Goal: Navigation & Orientation: Find specific page/section

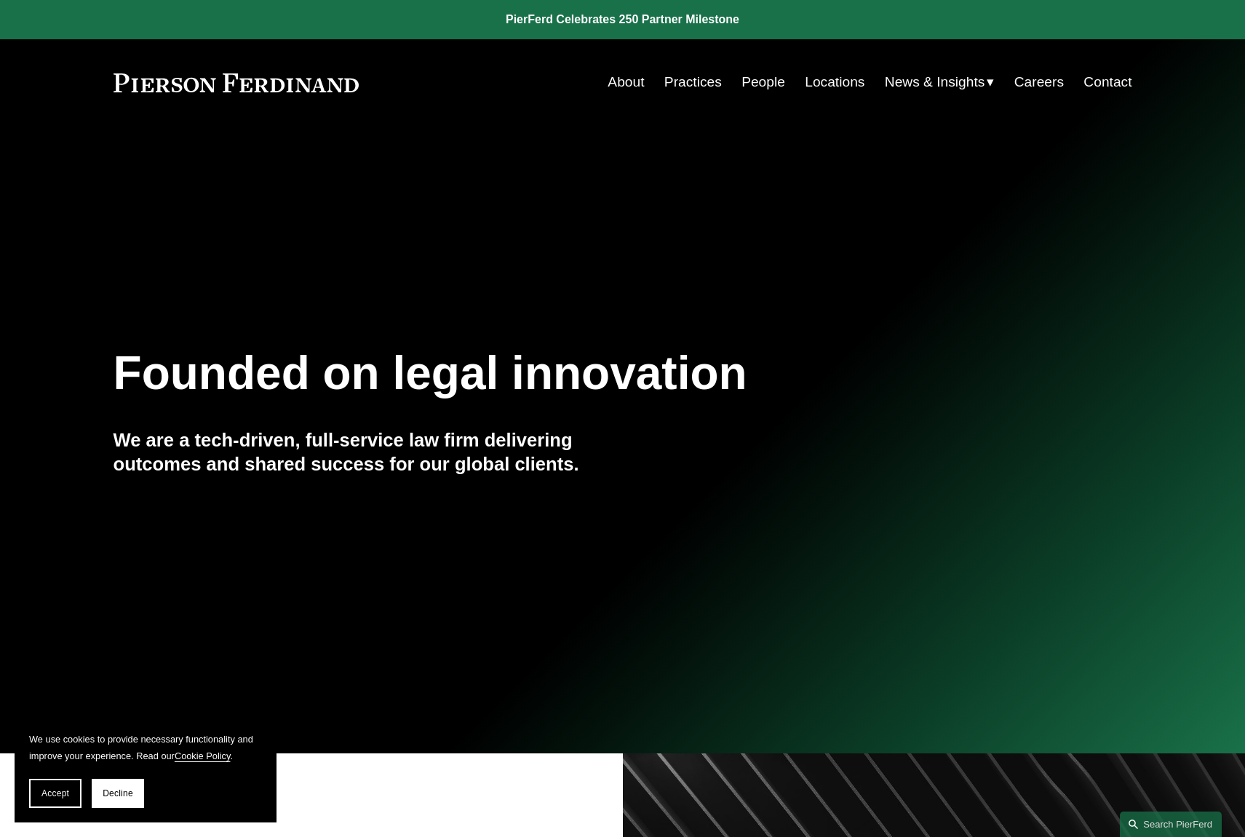
click at [751, 83] on link "People" at bounding box center [763, 82] width 44 height 28
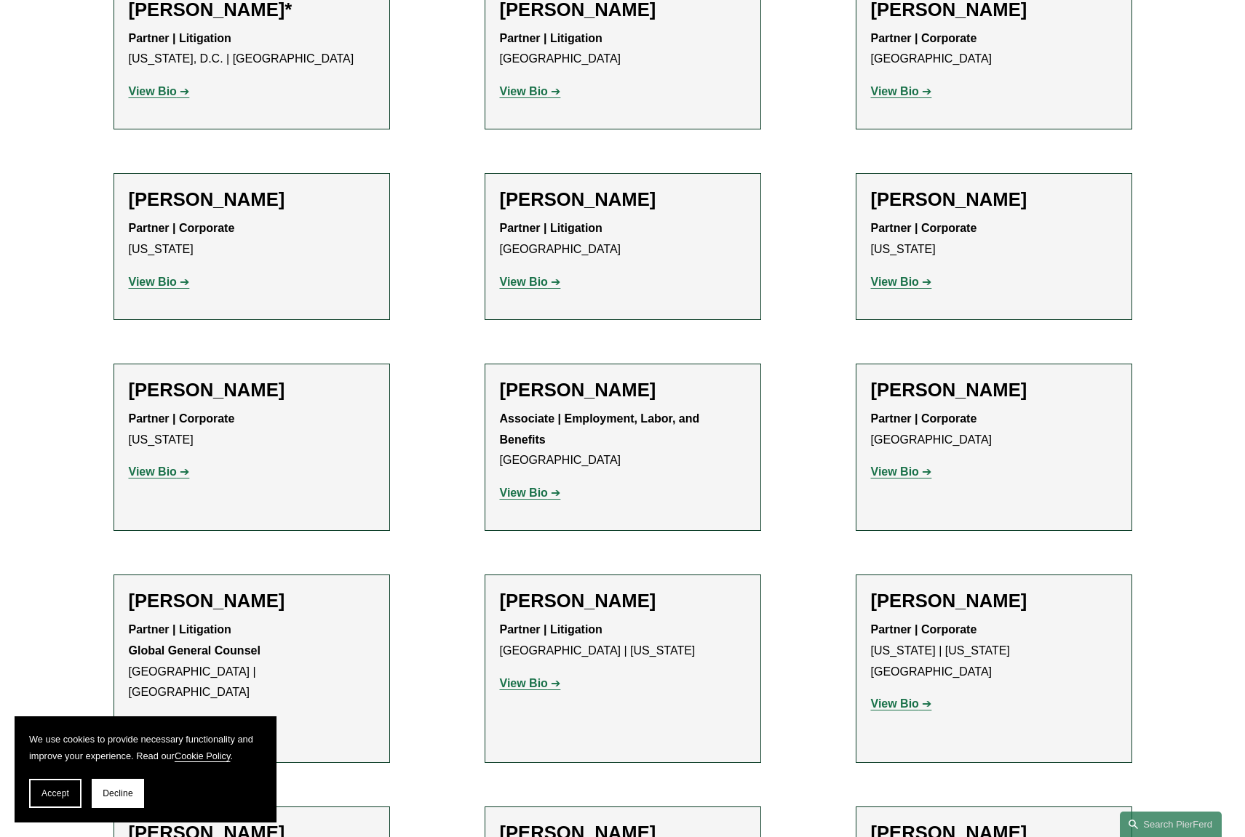
scroll to position [7347, 0]
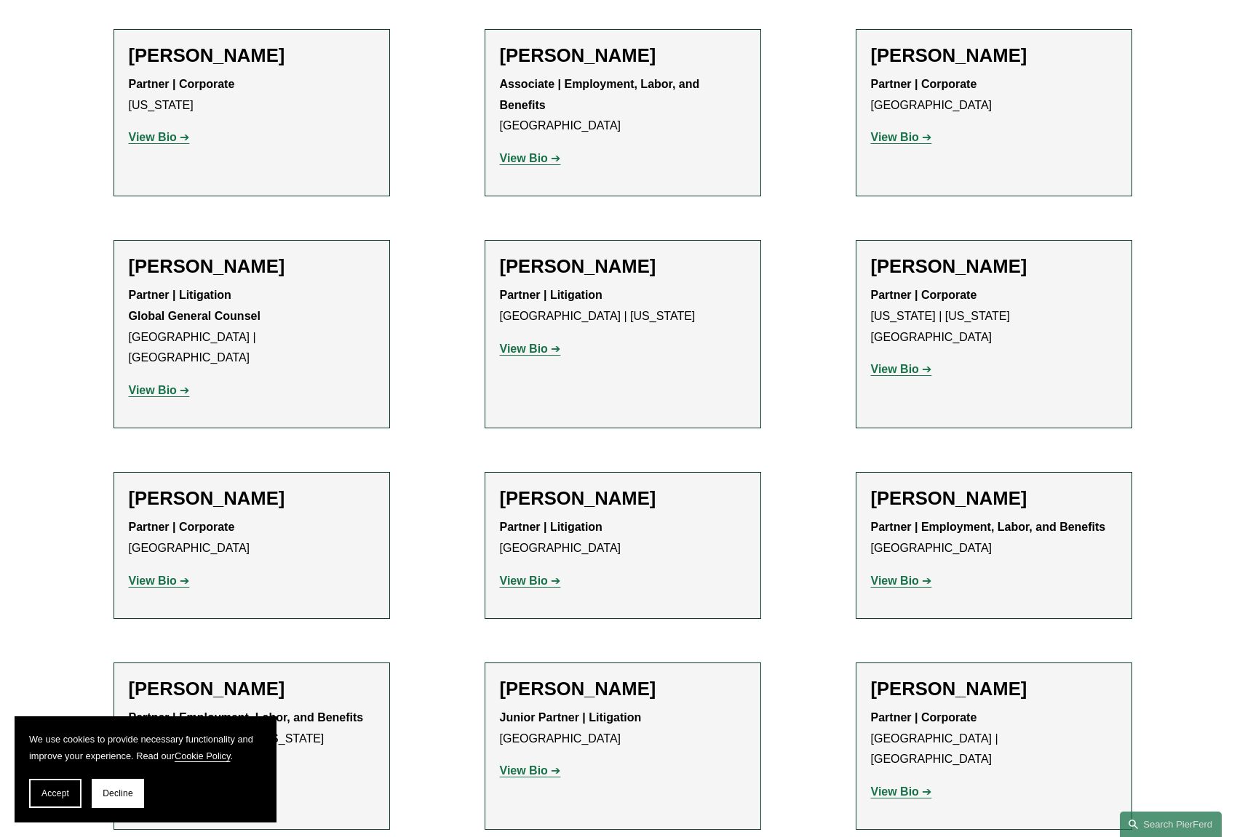
click at [516, 575] on strong "View Bio" at bounding box center [524, 581] width 48 height 12
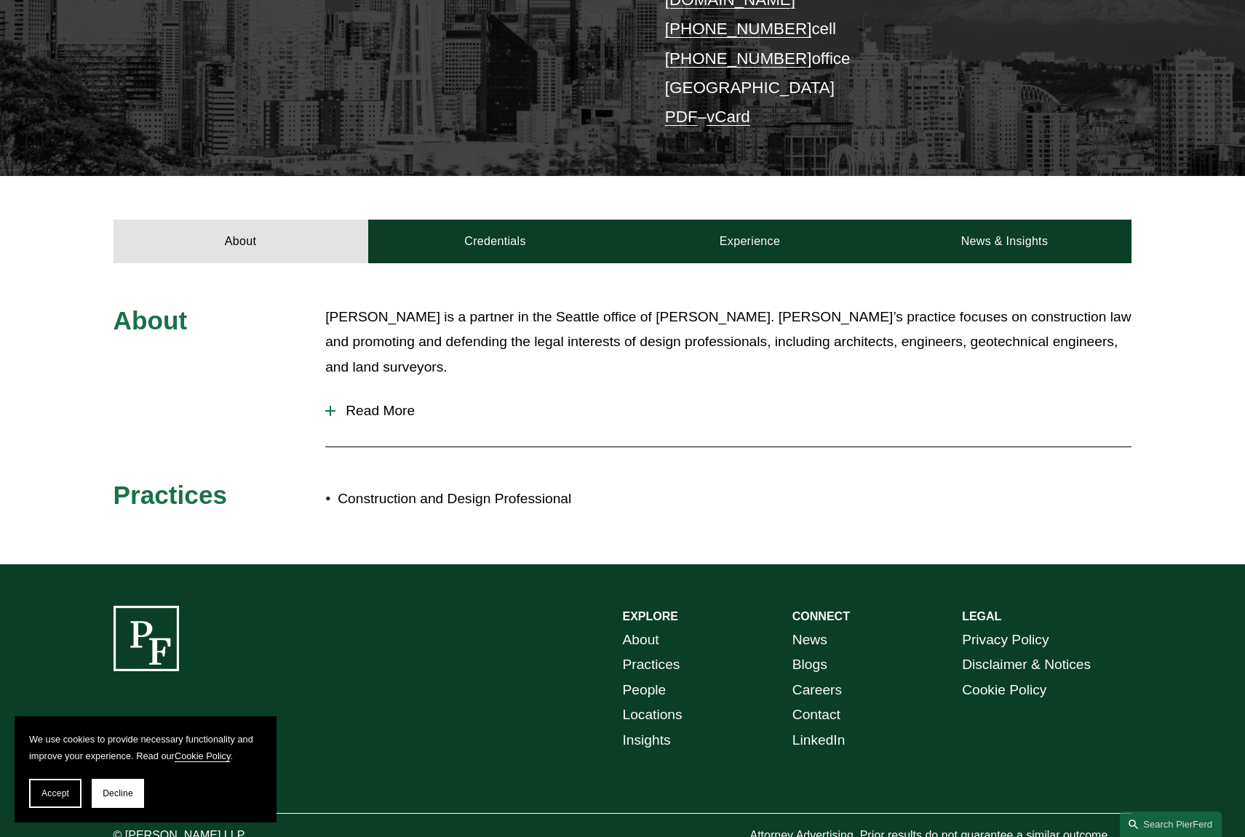
scroll to position [389, 0]
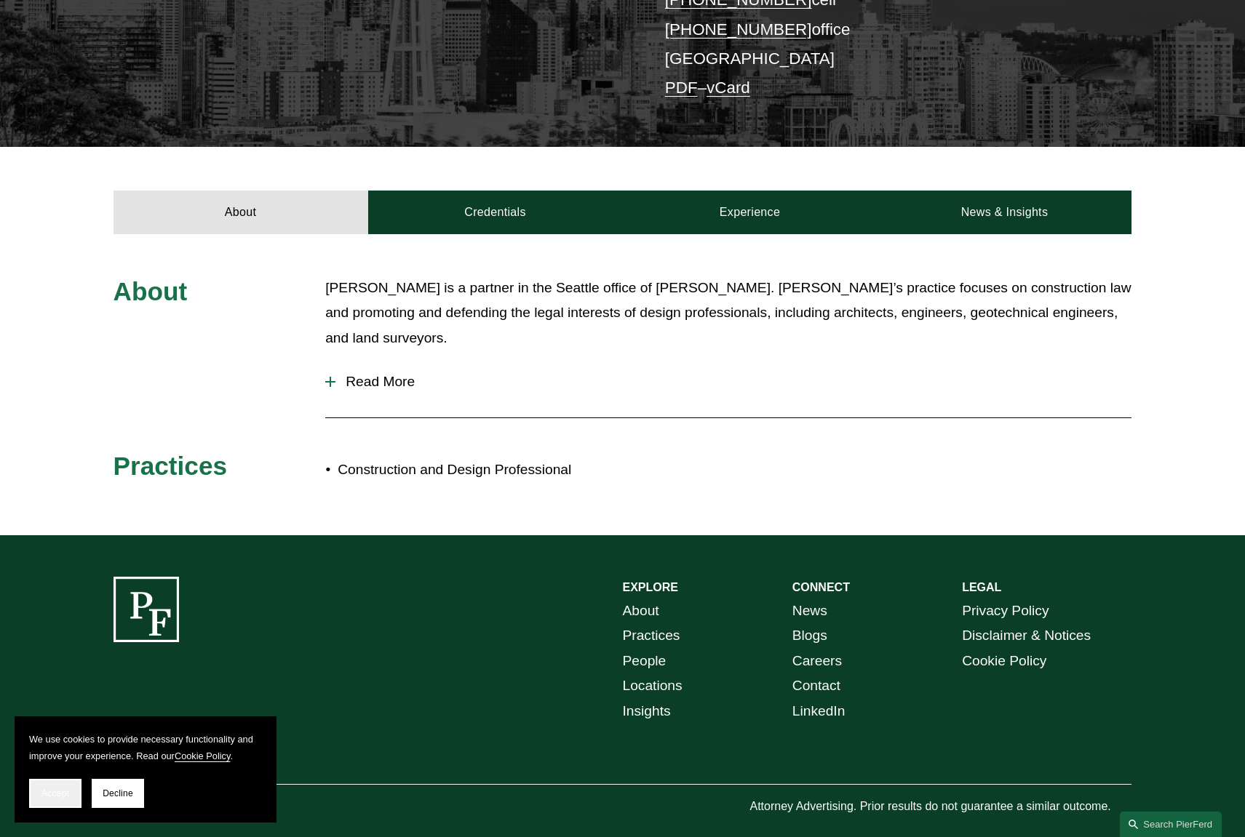
click at [47, 796] on span "Accept" at bounding box center [55, 793] width 28 height 10
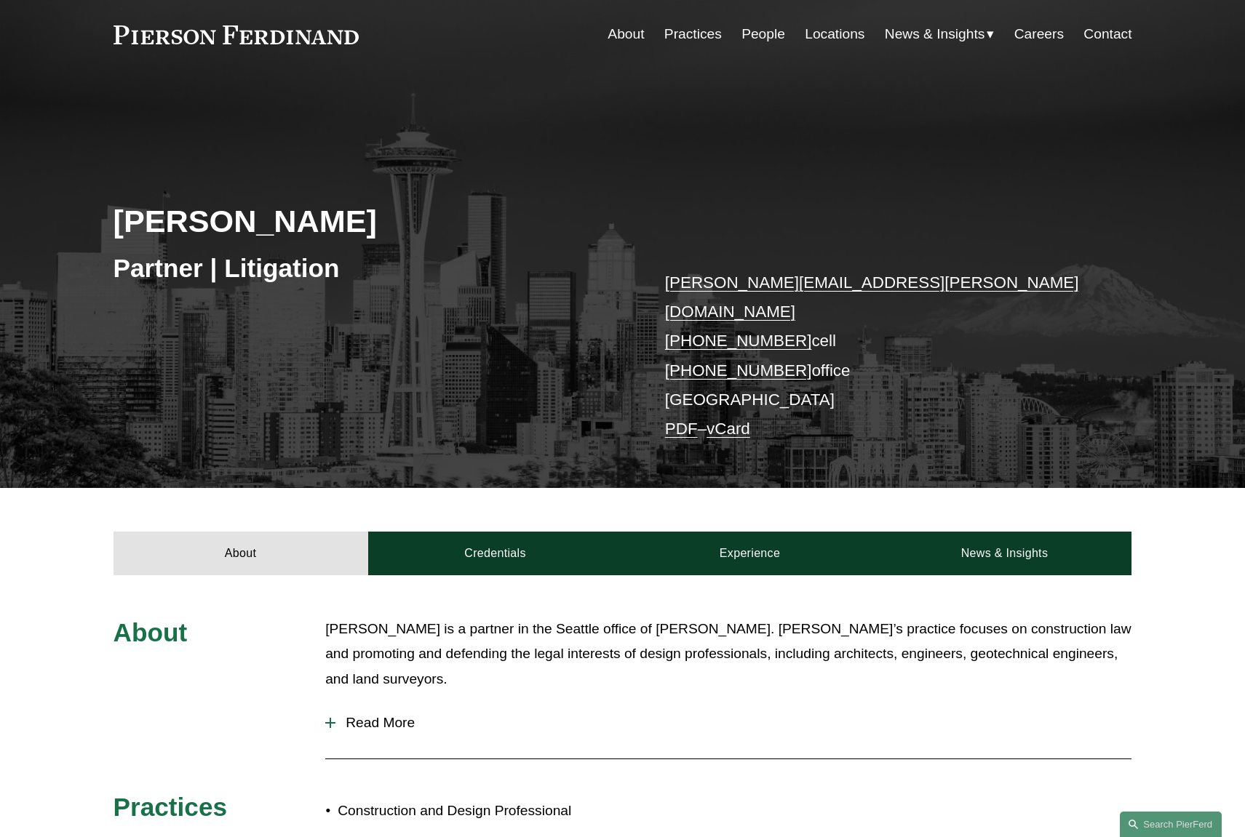
scroll to position [0, 0]
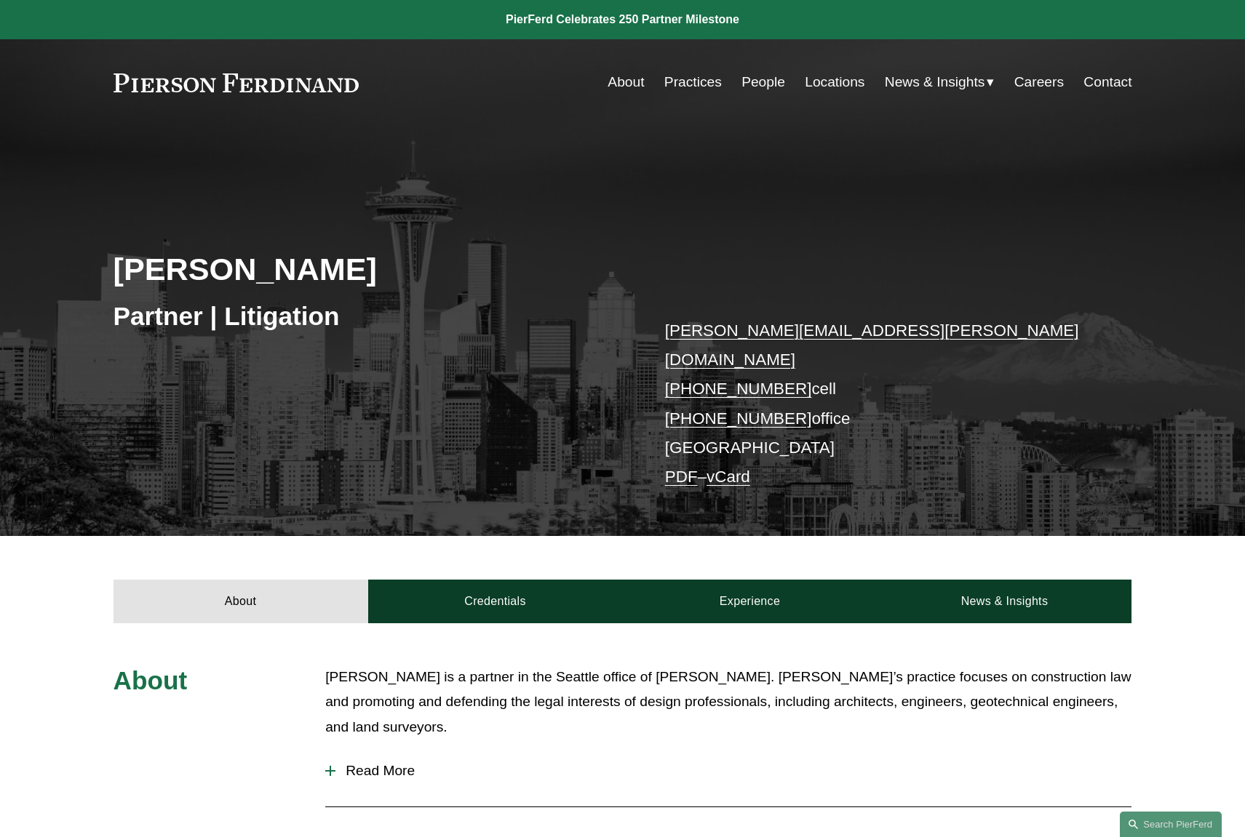
click at [619, 81] on link "About" at bounding box center [625, 82] width 36 height 28
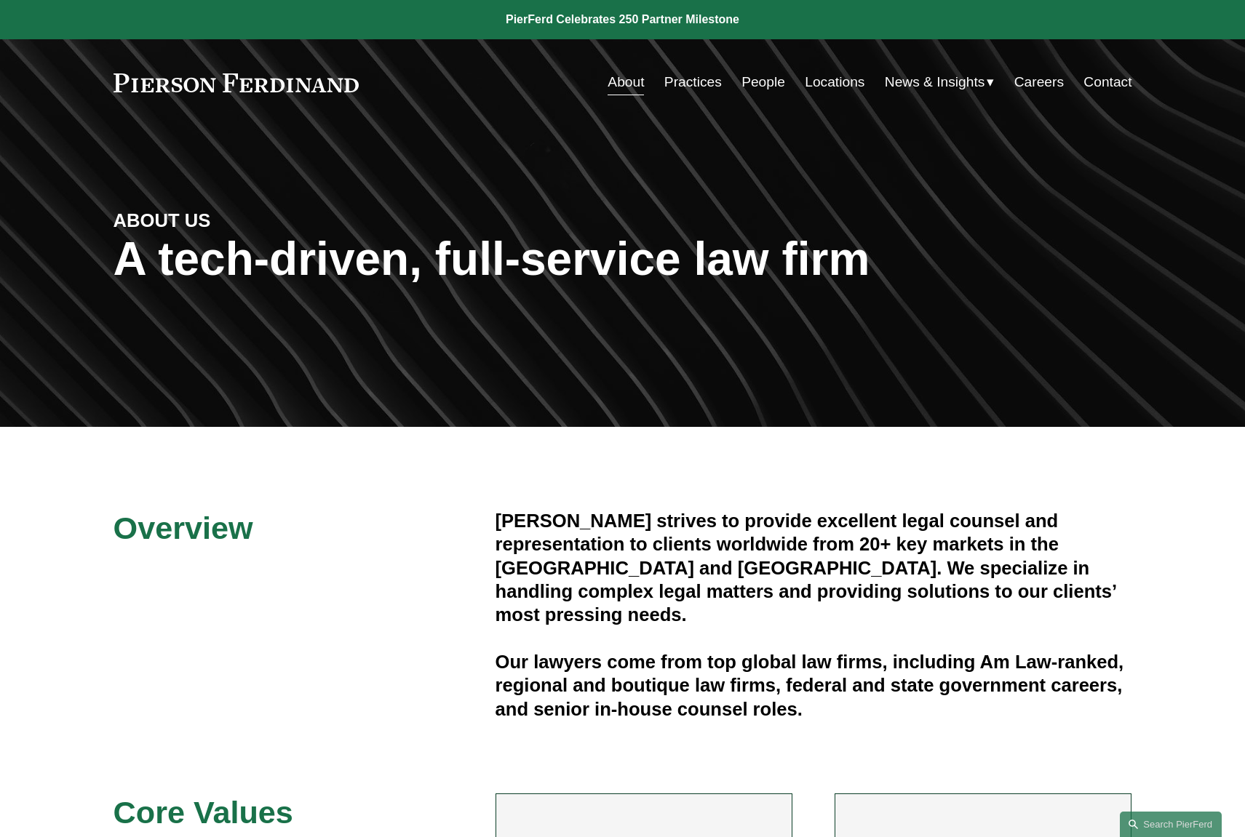
click at [179, 90] on link at bounding box center [236, 82] width 246 height 19
